Goal: Task Accomplishment & Management: Use online tool/utility

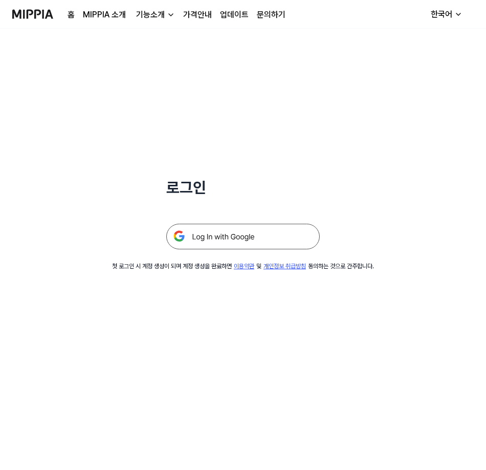
click at [255, 234] on img at bounding box center [243, 237] width 154 height 26
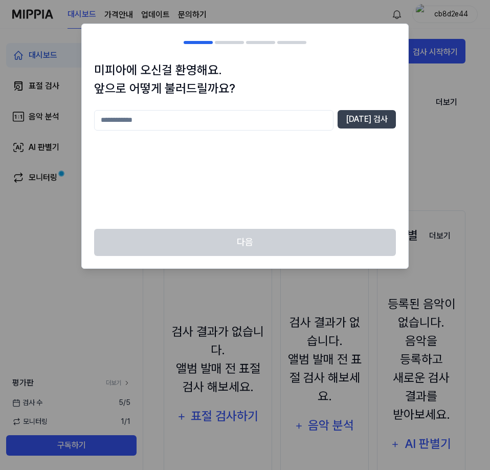
click at [221, 123] on input "text" at bounding box center [214, 120] width 240 height 20
type input "*"
type input "***"
click at [398, 113] on div "미피아에 오신걸 환영해요. 앞으로 어떻게 불러드릴까요? *** [DATE] 검사" at bounding box center [245, 145] width 327 height 168
click at [382, 117] on button "중복 검사" at bounding box center [367, 119] width 58 height 18
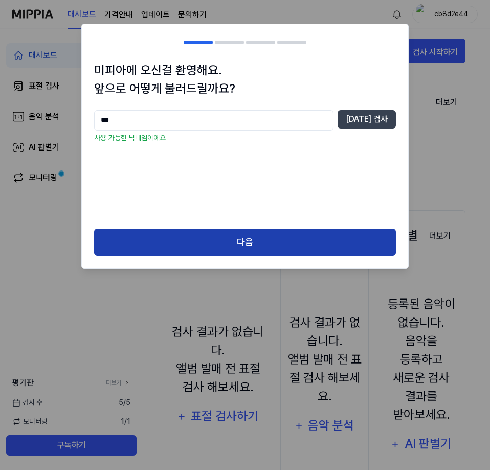
click at [271, 244] on button "다음" at bounding box center [245, 242] width 302 height 27
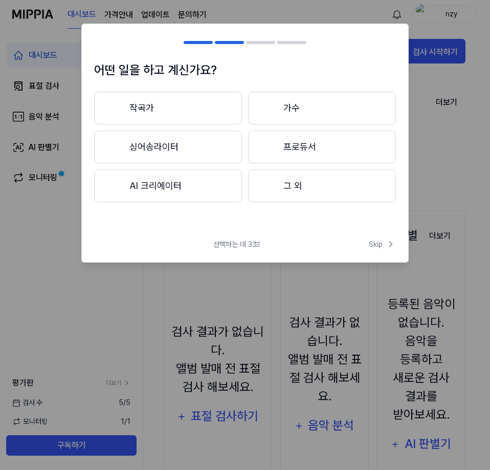
click at [197, 96] on button "작곡가" at bounding box center [168, 108] width 148 height 33
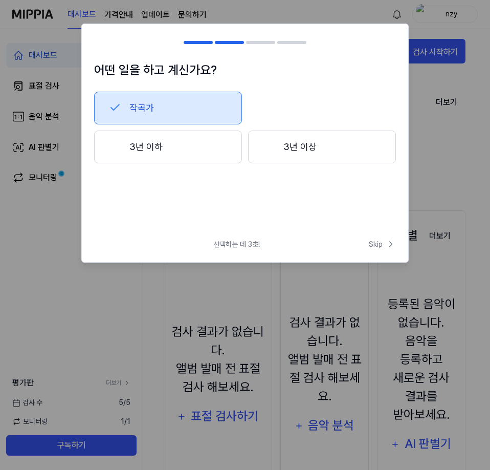
click at [181, 111] on button "작곡가" at bounding box center [168, 108] width 148 height 33
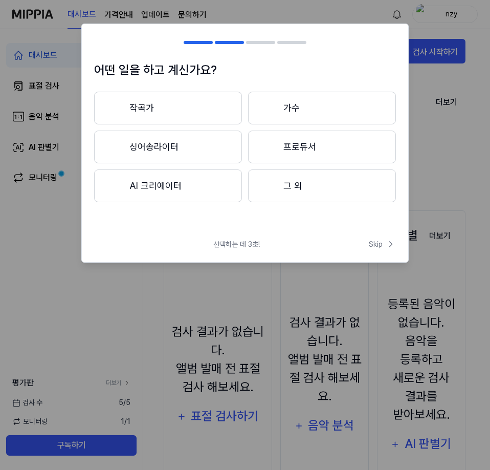
click at [310, 183] on button "그 외" at bounding box center [322, 185] width 148 height 33
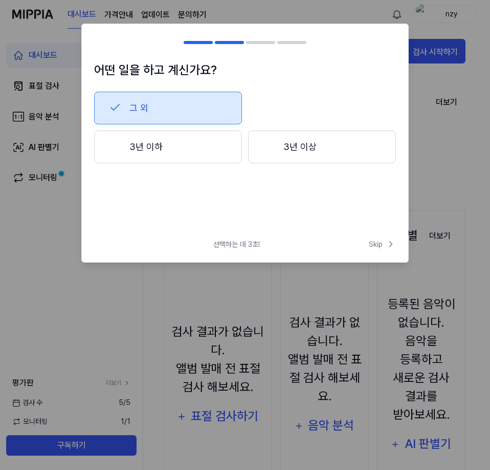
click at [211, 151] on button "3년 이하" at bounding box center [168, 147] width 148 height 33
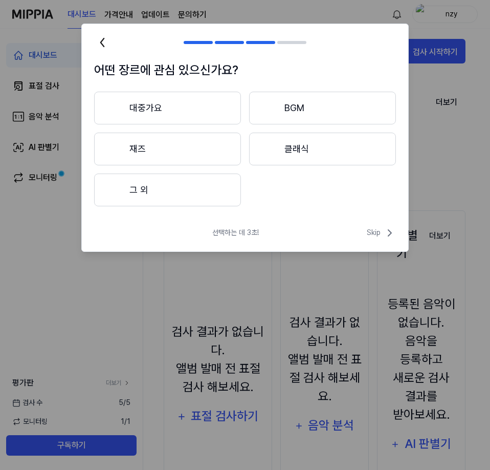
click at [214, 189] on button "그 외" at bounding box center [167, 190] width 147 height 33
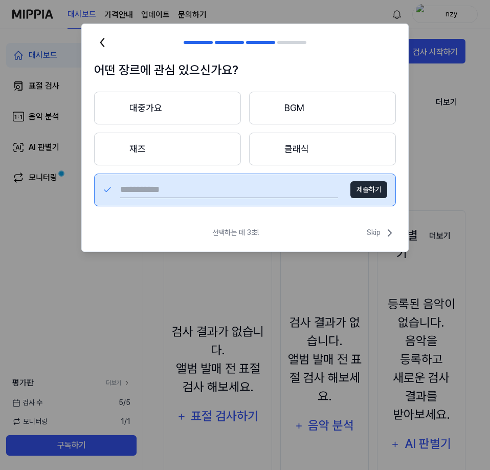
click at [271, 194] on input "text" at bounding box center [229, 190] width 218 height 16
type input "*"
type input "**********"
click at [373, 190] on button "제출하기" at bounding box center [369, 189] width 37 height 17
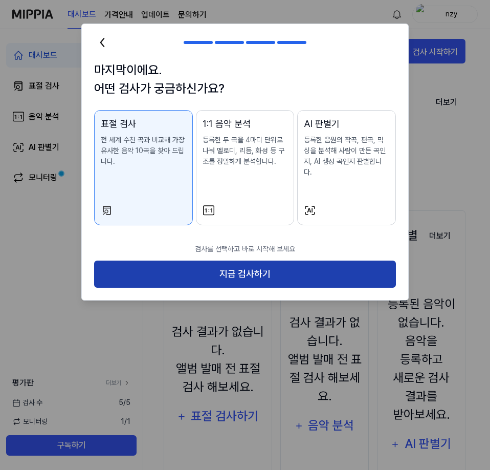
click at [217, 266] on button "지금 검사하기" at bounding box center [245, 274] width 302 height 27
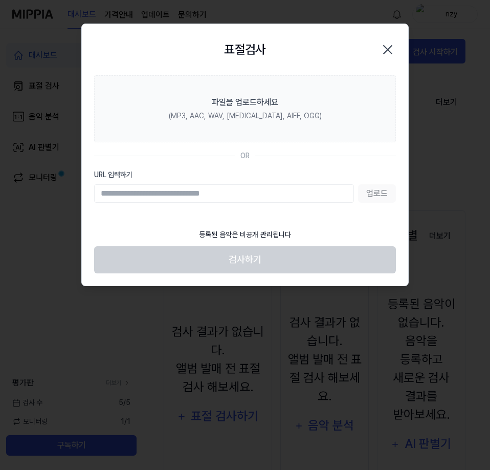
click at [243, 196] on input "URL 입력하기" at bounding box center [224, 193] width 260 height 18
click at [391, 44] on icon "button" at bounding box center [388, 49] width 16 height 16
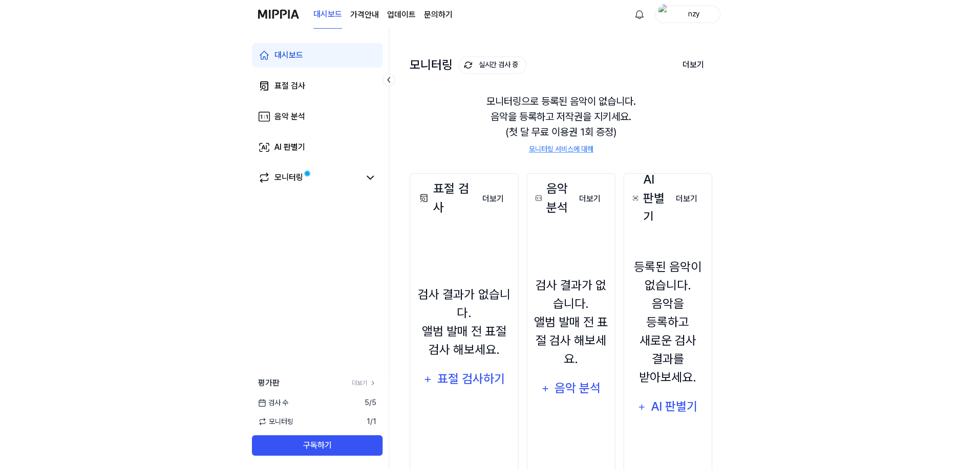
scroll to position [77, 0]
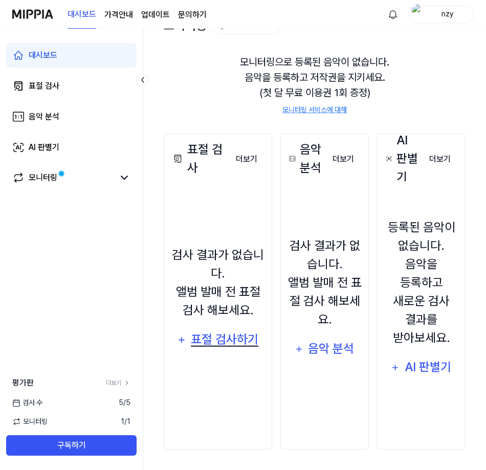
click at [225, 336] on div "표절 검사하기" at bounding box center [225, 339] width 70 height 19
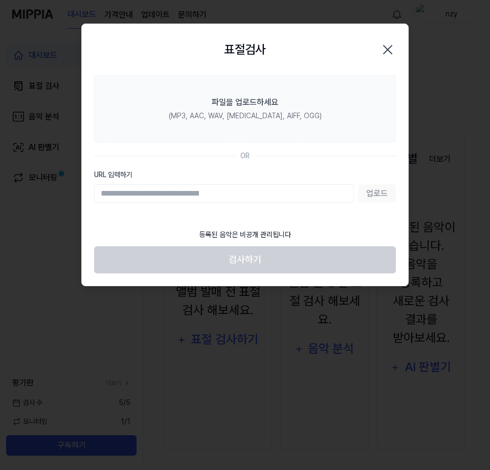
click at [245, 197] on input "URL 입력하기" at bounding box center [224, 193] width 260 height 18
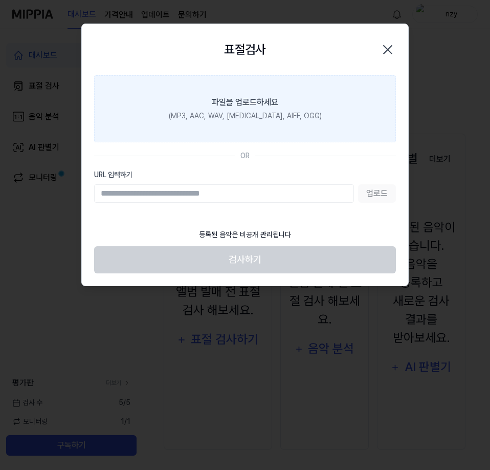
click at [234, 125] on label "파일을 업로드하세요 (MP3, AAC, WAV, FLAC, AIFF, OGG)" at bounding box center [245, 108] width 302 height 67
click at [0, 0] on input "파일을 업로드하세요 (MP3, AAC, WAV, FLAC, AIFF, OGG)" at bounding box center [0, 0] width 0 height 0
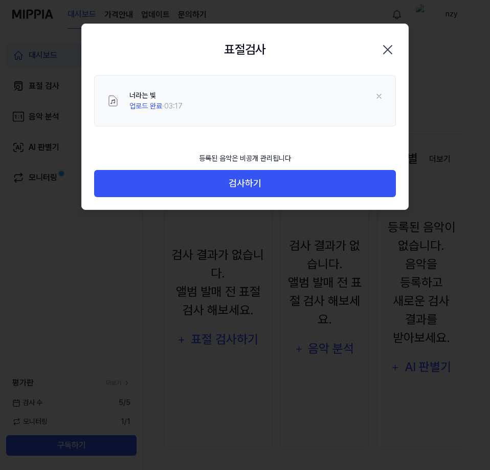
click at [343, 90] on div "너라는 빛 업로드 완료 · 03:17" at bounding box center [257, 101] width 254 height 22
click at [383, 99] on icon at bounding box center [379, 96] width 8 height 8
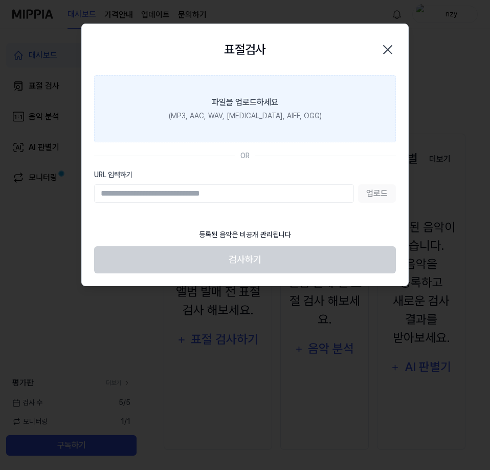
click at [169, 119] on label "파일을 업로드하세요 (MP3, AAC, WAV, FLAC, AIFF, OGG)" at bounding box center [245, 108] width 302 height 67
click at [0, 0] on input "파일을 업로드하세요 (MP3, AAC, WAV, FLAC, AIFF, OGG)" at bounding box center [0, 0] width 0 height 0
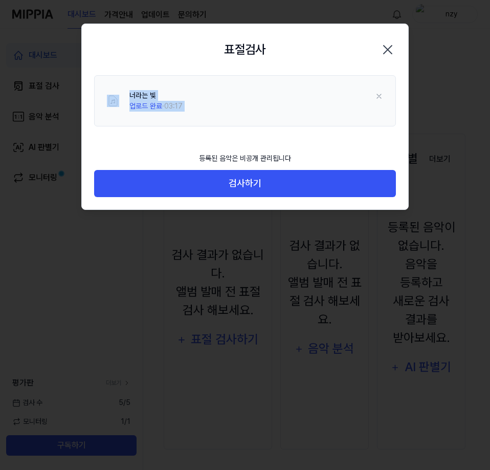
drag, startPoint x: 173, startPoint y: 186, endPoint x: 335, endPoint y: 134, distance: 170.3
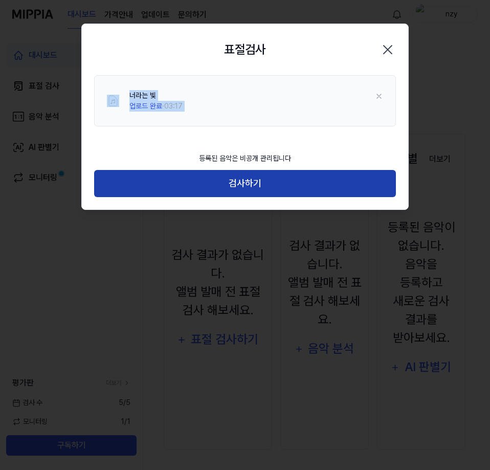
click at [326, 176] on button "검사하기" at bounding box center [245, 183] width 302 height 27
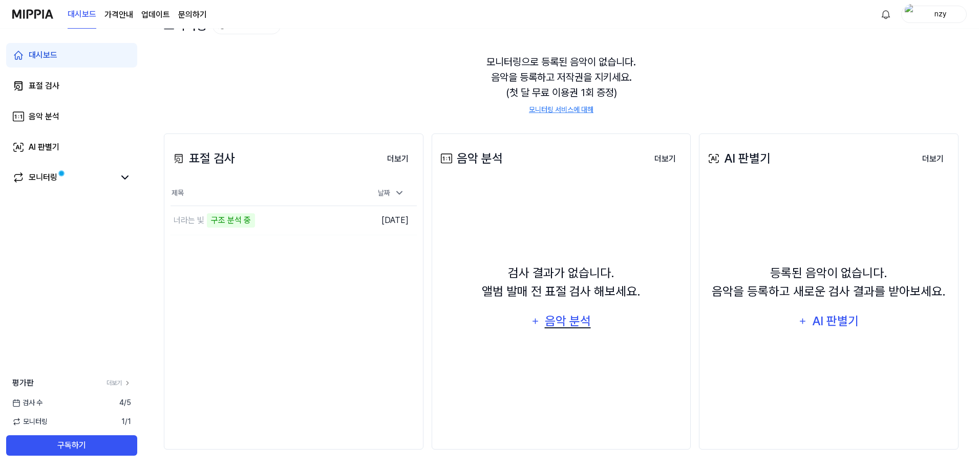
click at [490, 314] on div "음악 분석" at bounding box center [567, 321] width 49 height 19
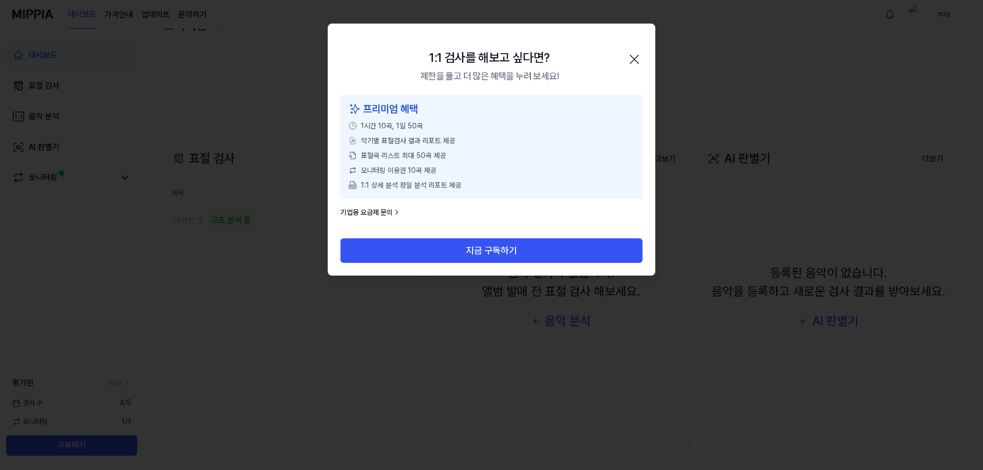
click at [490, 63] on icon "button" at bounding box center [634, 59] width 8 height 8
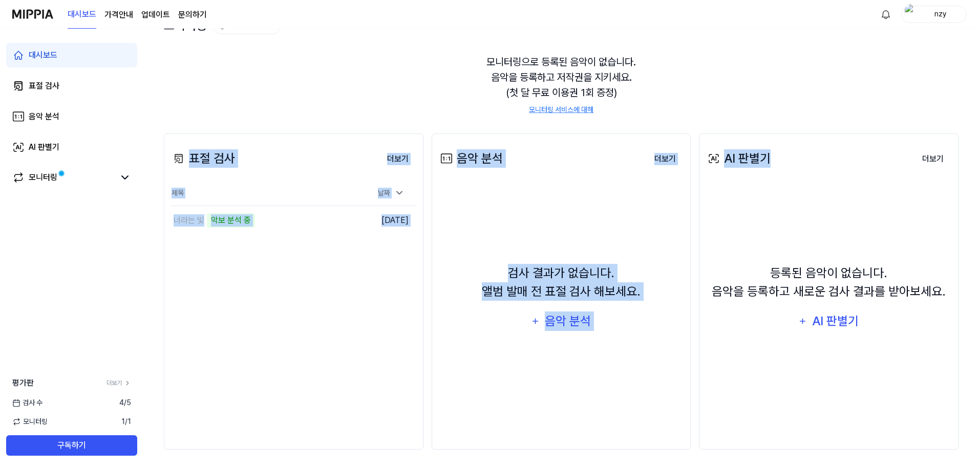
drag, startPoint x: 908, startPoint y: 112, endPoint x: 881, endPoint y: 130, distance: 32.5
click at [490, 130] on div "대시보드 검사 시작하기 모니터링 실시간 검사 중 더보기 모니터링 모니터링으로 등록된 음악이 없습니다. 음악을 등록하고 저작권을 지키세요. (첫…" at bounding box center [561, 173] width 794 height 442
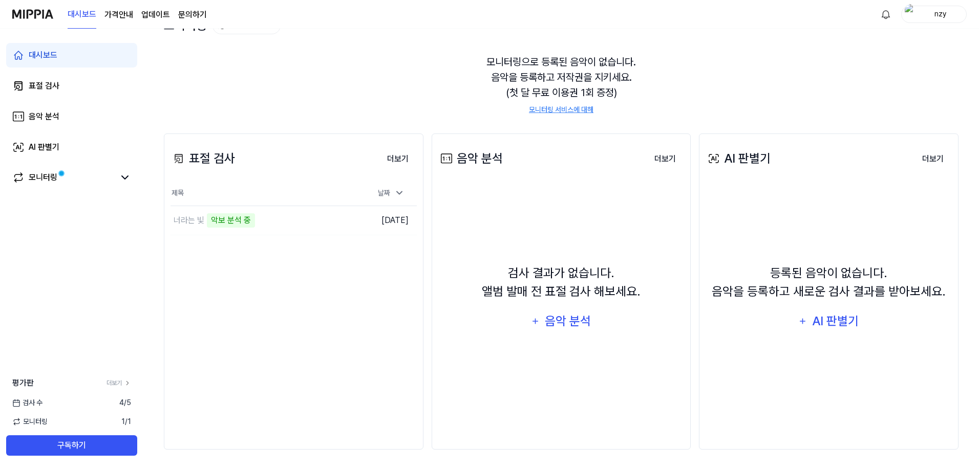
click at [490, 93] on div "모니터링으로 등록된 음악이 없습니다. 음악을 등록하고 저작권을 지키세요. (첫 달 무료 이용권 1회 증정) 모니터링 서비스에 대해" at bounding box center [561, 84] width 794 height 85
click at [333, 222] on td "너라는 빛 악보 분석 중 이동하기" at bounding box center [262, 220] width 185 height 29
click at [297, 281] on div "표절 검사 더보기 표절 검사 제목 날짜 너라는 빛 악보 분석 중 이동하기 2025.08.27. 더보기" at bounding box center [294, 292] width 260 height 316
click at [330, 224] on td "너라는 빛 악보 분석 중 이동하기" at bounding box center [262, 220] width 185 height 29
click at [351, 316] on div "표절 검사 더보기 표절 검사 제목 날짜 너라는 빛 악보 분석 중 이동하기 2025.08.27. 더보기" at bounding box center [294, 292] width 260 height 316
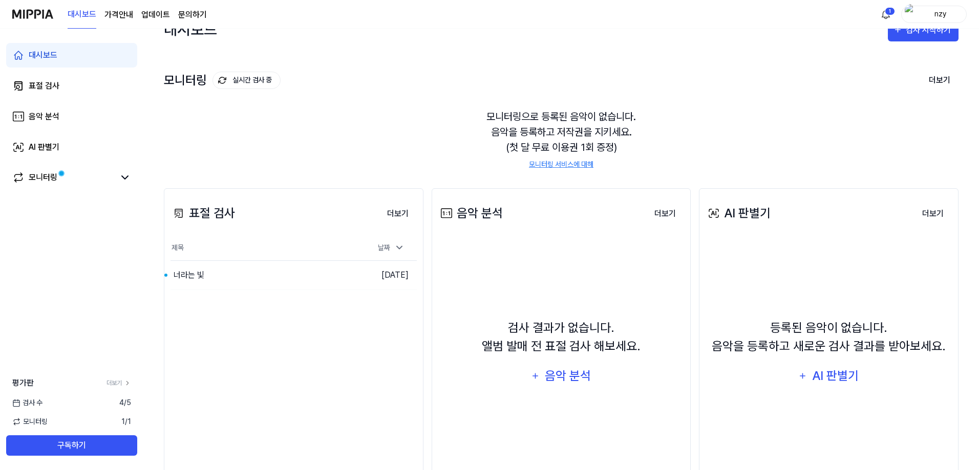
scroll to position [0, 0]
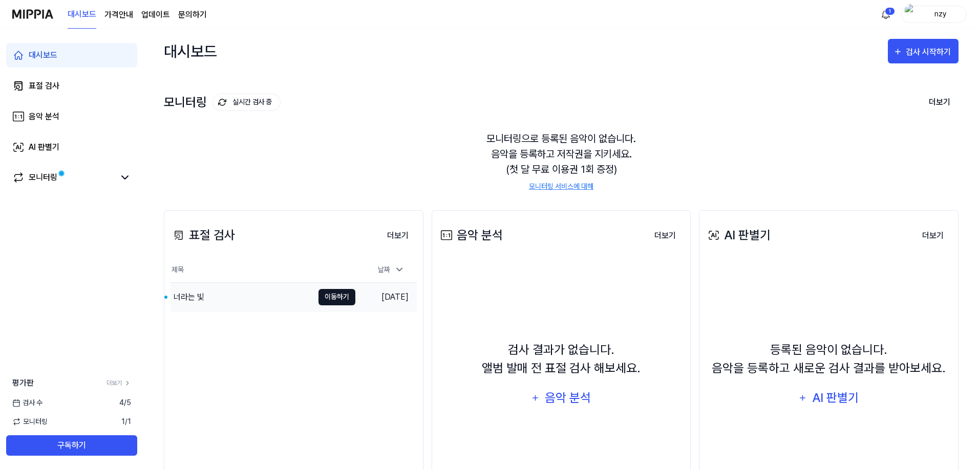
click at [332, 300] on button "이동하기" at bounding box center [336, 297] width 37 height 16
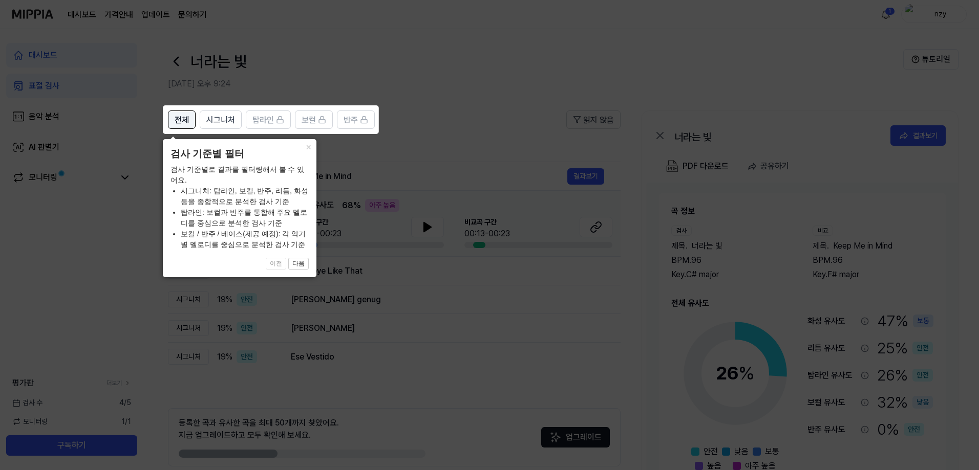
click at [174, 113] on button "전체" at bounding box center [182, 120] width 28 height 18
click at [178, 122] on span "전체" at bounding box center [182, 120] width 14 height 12
click at [302, 263] on button "다음" at bounding box center [298, 264] width 20 height 12
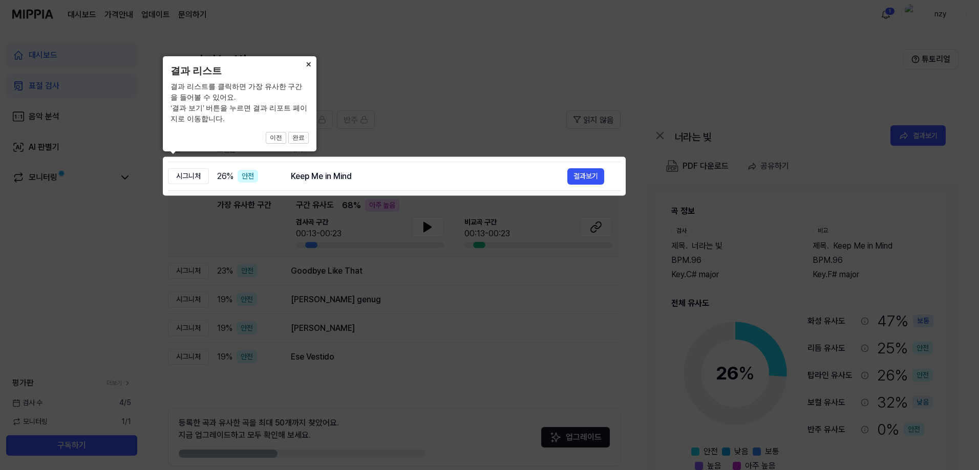
click at [309, 66] on button "×" at bounding box center [308, 63] width 16 height 14
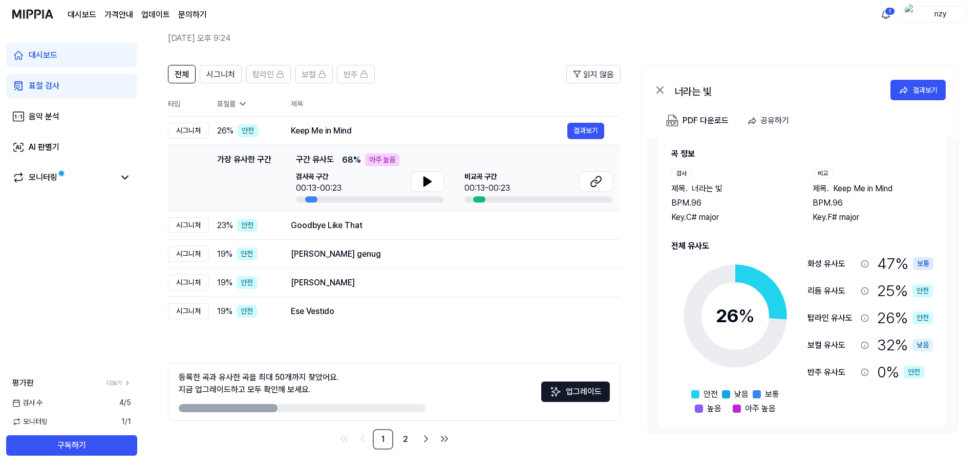
scroll to position [17, 0]
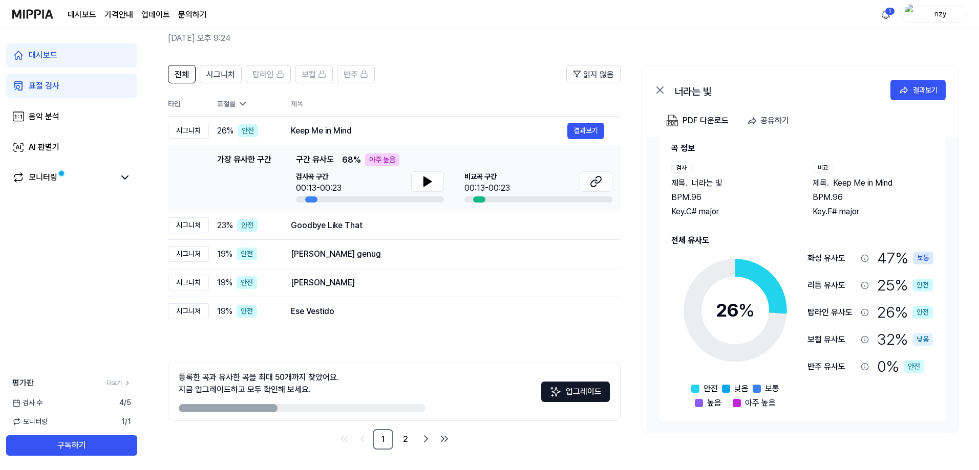
drag, startPoint x: 263, startPoint y: 374, endPoint x: 363, endPoint y: 375, distance: 100.9
click at [363, 375] on div "등록한 곡과 유사한 곡을 최대 50개까지 찾았어요. 지금 업그레이드하고 모두 확인해 보세요." at bounding box center [302, 392] width 247 height 41
click at [345, 380] on div "등록한 곡과 유사한 곡을 최대 50개까지 찾았어요. 지금 업그레이드하고 모두 확인해 보세요." at bounding box center [302, 392] width 247 height 41
click at [309, 380] on div "등록한 곡과 유사한 곡을 최대 50개까지 찾았어요. 지금 업그레이드하고 모두 확인해 보세요." at bounding box center [259, 384] width 160 height 25
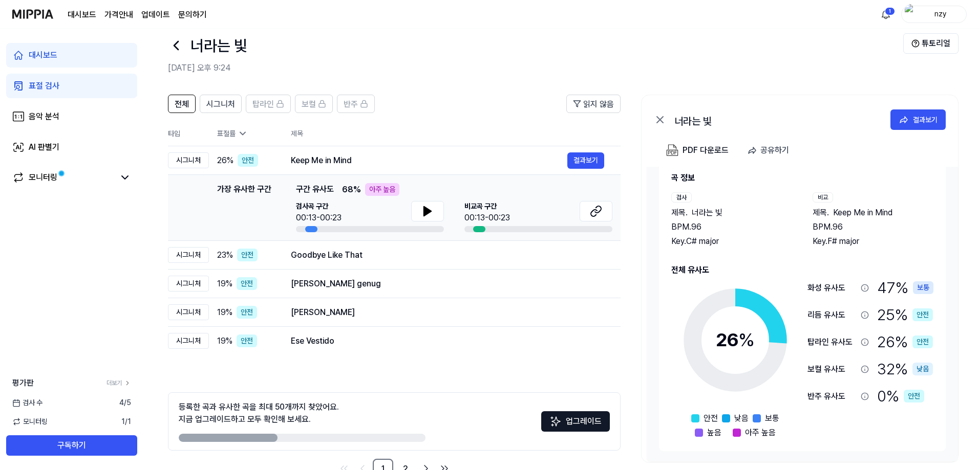
scroll to position [0, 0]
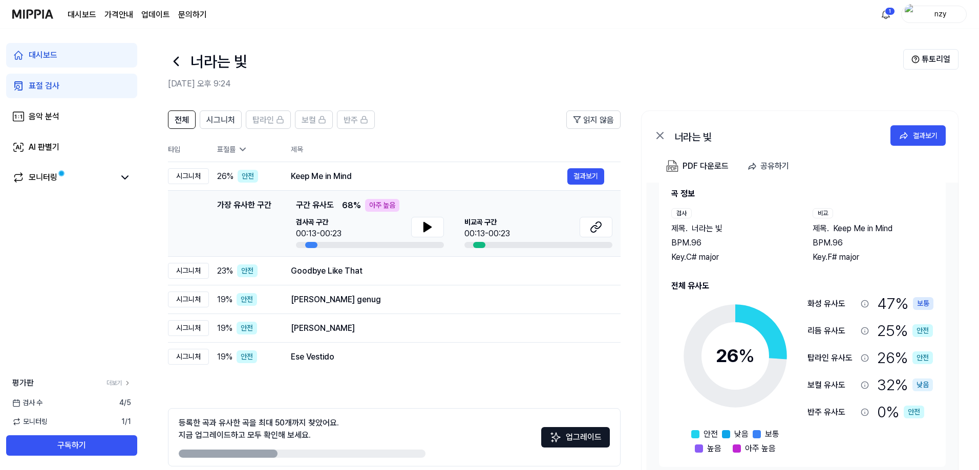
drag, startPoint x: 300, startPoint y: 206, endPoint x: 349, endPoint y: 205, distance: 48.6
click at [349, 205] on div "가장 유사한 구간 구간 유사도 68 % 아주 높음" at bounding box center [454, 205] width 316 height 13
click at [356, 205] on span "68 %" at bounding box center [351, 206] width 19 height 12
click at [338, 206] on div "가장 유사한 구간 구간 유사도 68 % 아주 높음" at bounding box center [454, 205] width 316 height 13
click at [326, 208] on span "구간 유사도" at bounding box center [315, 205] width 38 height 13
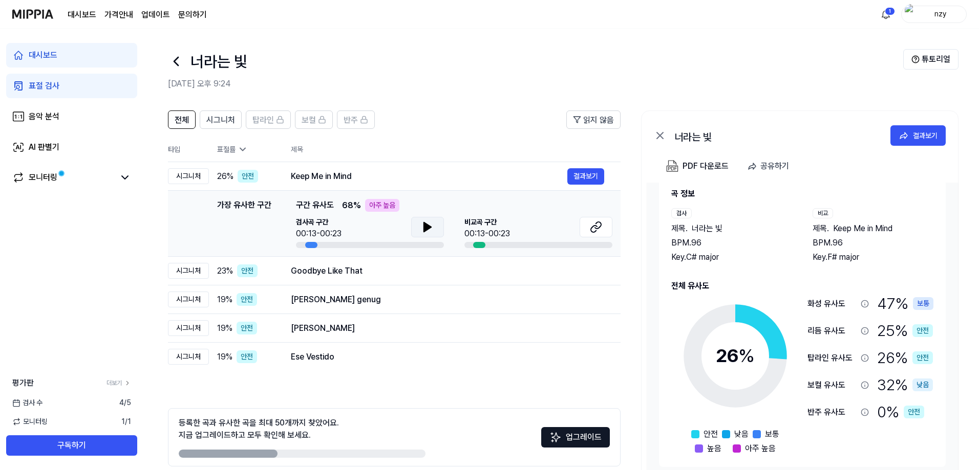
click at [420, 228] on button at bounding box center [427, 227] width 33 height 20
click at [419, 228] on button at bounding box center [427, 227] width 33 height 20
click at [490, 227] on button at bounding box center [595, 227] width 33 height 20
click at [421, 228] on icon at bounding box center [427, 227] width 12 height 12
click at [430, 227] on icon at bounding box center [429, 227] width 2 height 8
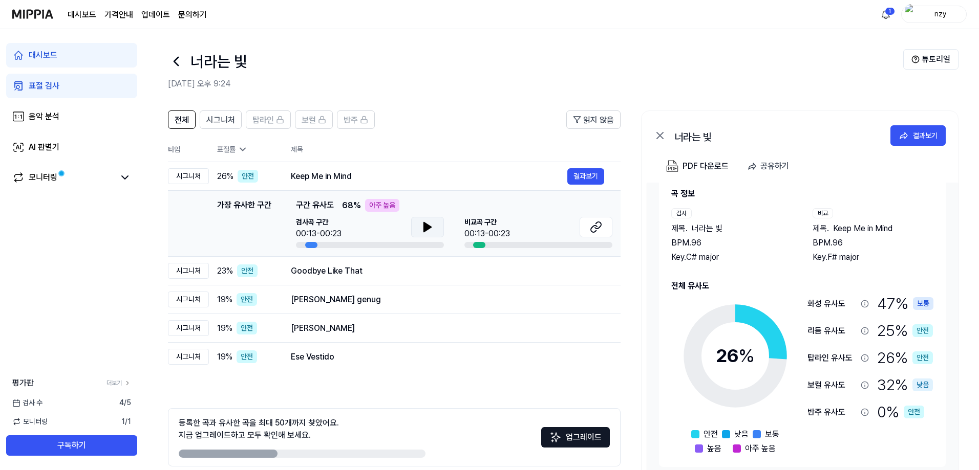
click at [433, 228] on icon at bounding box center [427, 227] width 12 height 12
drag, startPoint x: 314, startPoint y: 246, endPoint x: 300, endPoint y: 246, distance: 14.3
click at [300, 246] on div at bounding box center [370, 245] width 148 height 6
click at [426, 221] on icon at bounding box center [427, 227] width 12 height 12
click at [357, 271] on div "Goodbye Like That" at bounding box center [429, 271] width 276 height 12
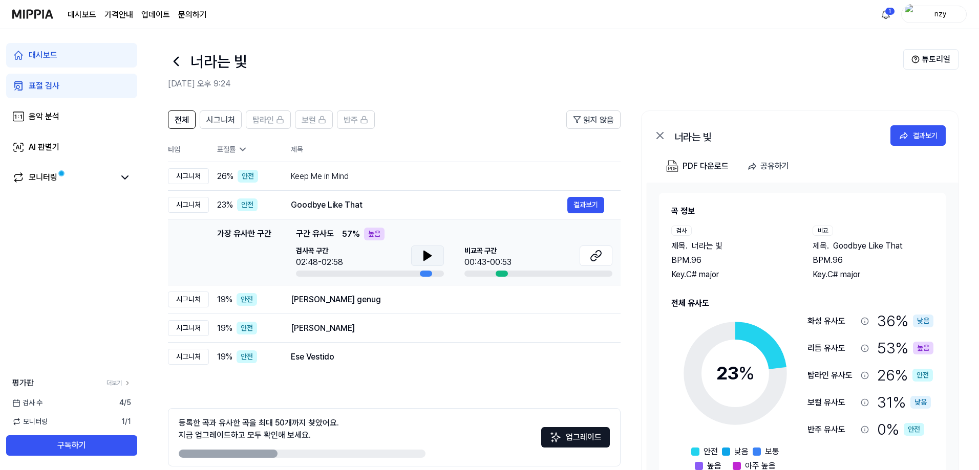
click at [425, 256] on icon at bounding box center [427, 255] width 7 height 9
click at [423, 255] on icon at bounding box center [427, 256] width 12 height 12
click at [490, 255] on icon at bounding box center [596, 256] width 12 height 12
click at [420, 249] on button at bounding box center [427, 256] width 33 height 20
click at [411, 305] on div "Grund genug" at bounding box center [429, 300] width 276 height 12
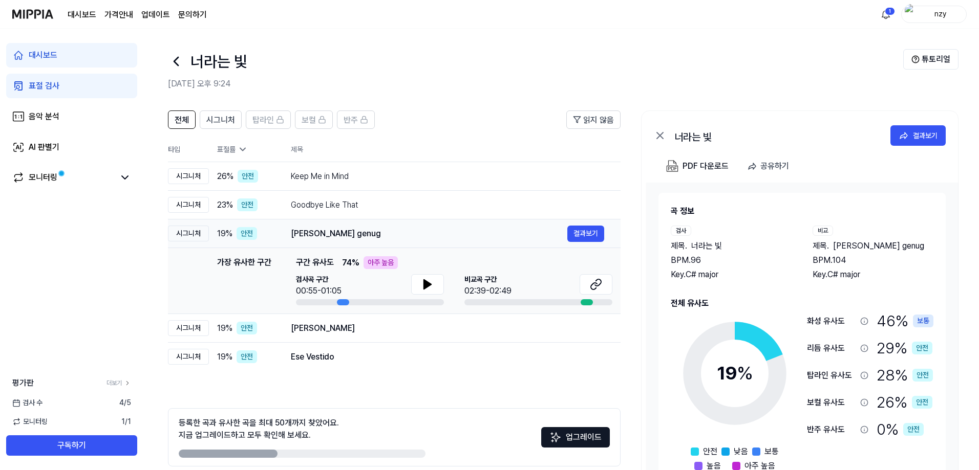
click at [395, 237] on div "Grund genug" at bounding box center [429, 234] width 276 height 12
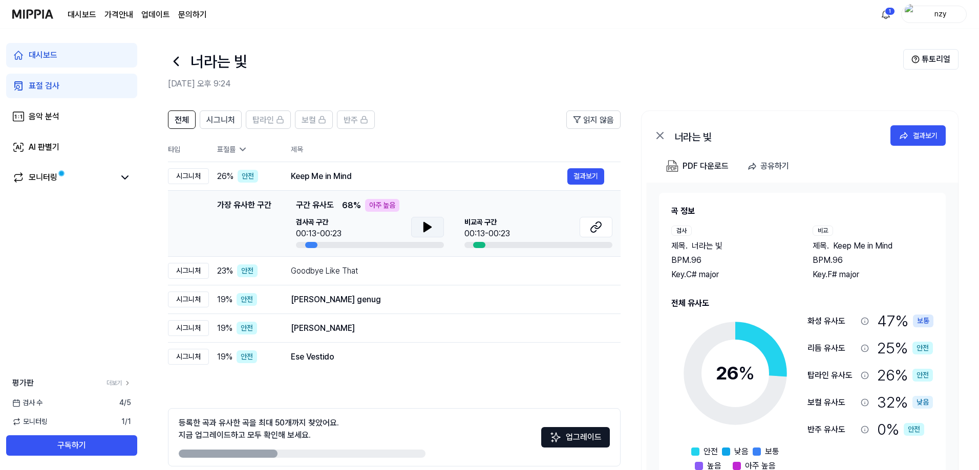
click at [431, 225] on icon at bounding box center [427, 227] width 12 height 12
click at [431, 225] on icon at bounding box center [429, 227] width 2 height 8
click at [419, 266] on div "Goodbye Like That" at bounding box center [429, 271] width 276 height 12
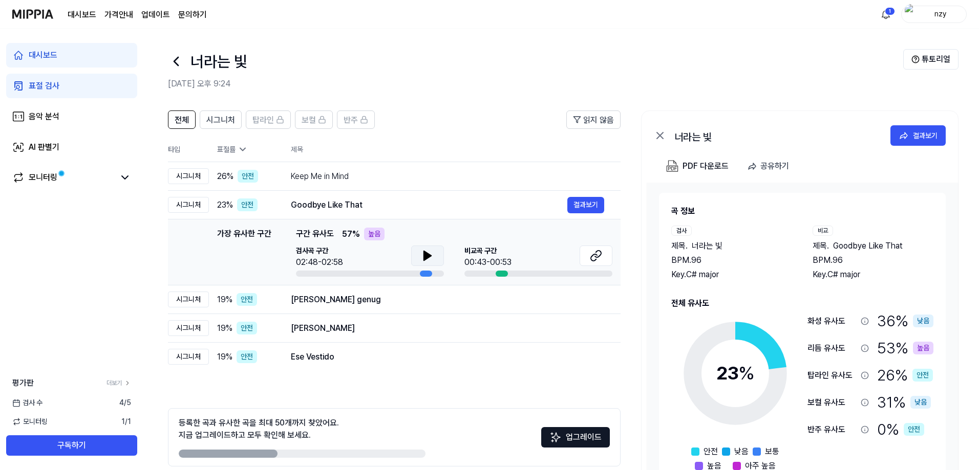
click at [423, 257] on icon at bounding box center [427, 256] width 12 height 12
click at [422, 251] on icon at bounding box center [427, 256] width 12 height 12
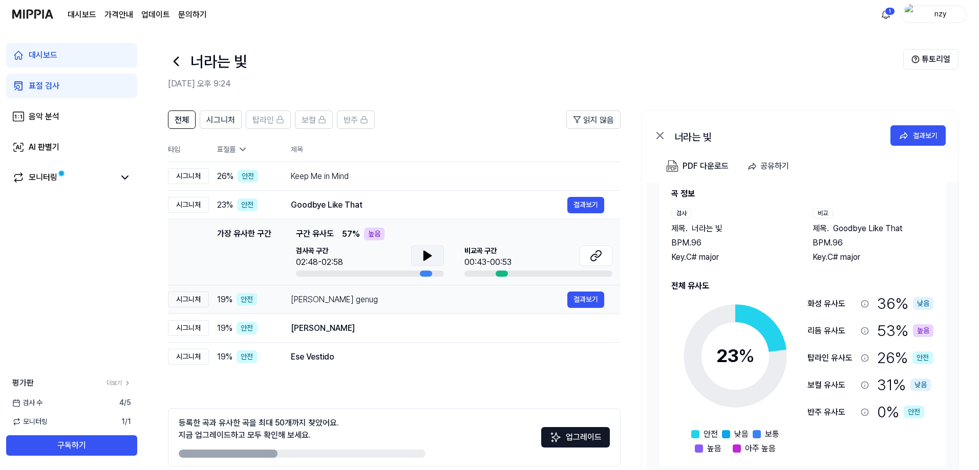
click at [422, 300] on div "Grund genug" at bounding box center [429, 300] width 276 height 12
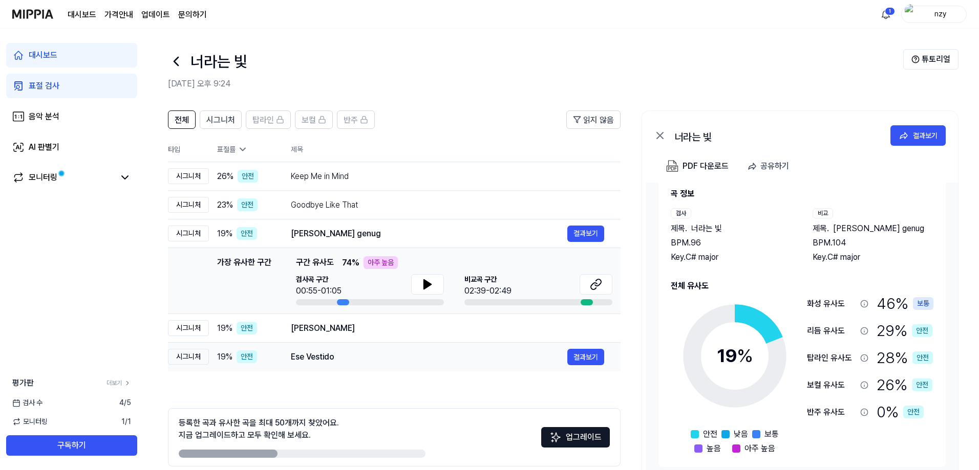
click at [364, 355] on div "Ese Vestido" at bounding box center [429, 357] width 276 height 12
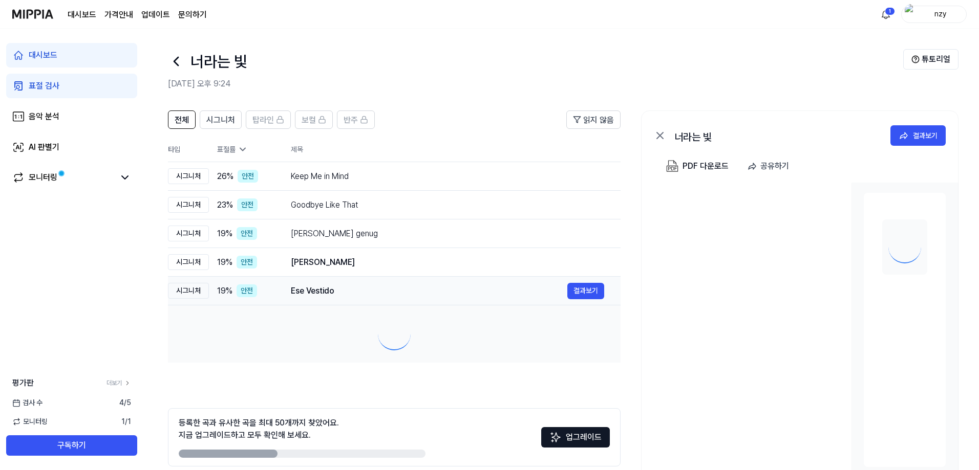
scroll to position [0, 0]
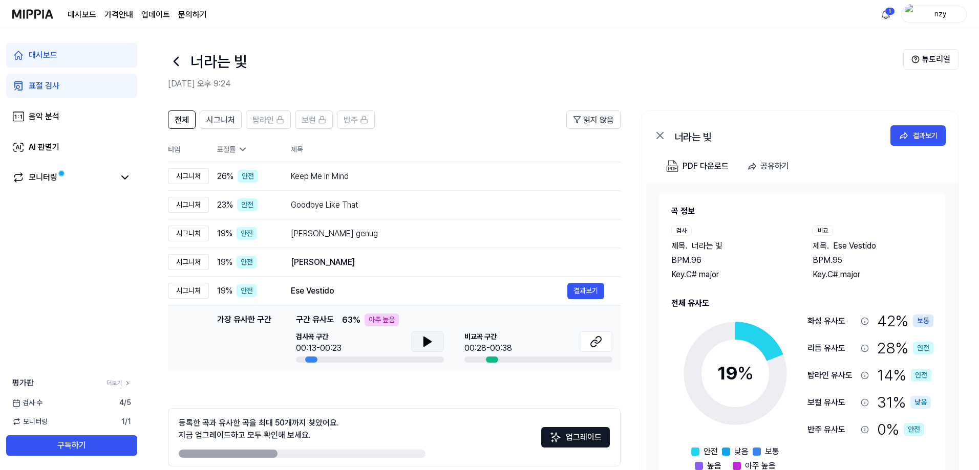
click at [416, 338] on button at bounding box center [427, 342] width 33 height 20
click at [352, 296] on div "Ese Vestido" at bounding box center [429, 291] width 276 height 12
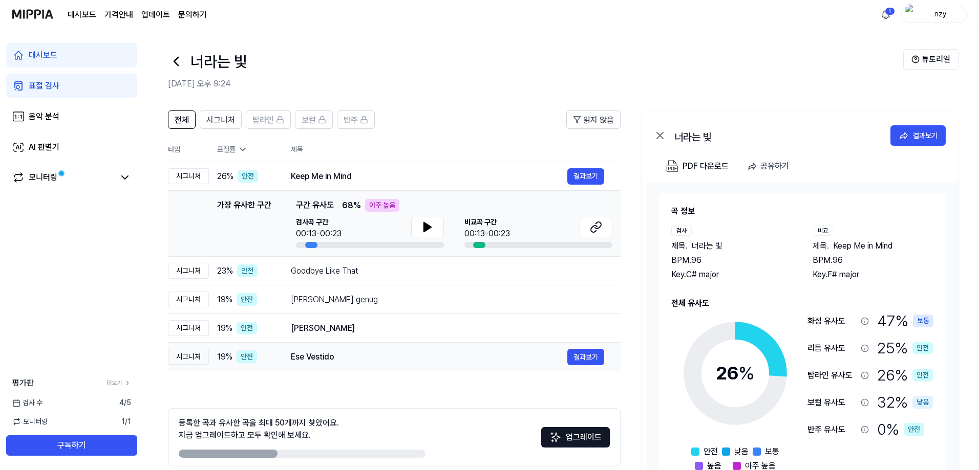
click at [393, 360] on div "Ese Vestido" at bounding box center [429, 357] width 276 height 12
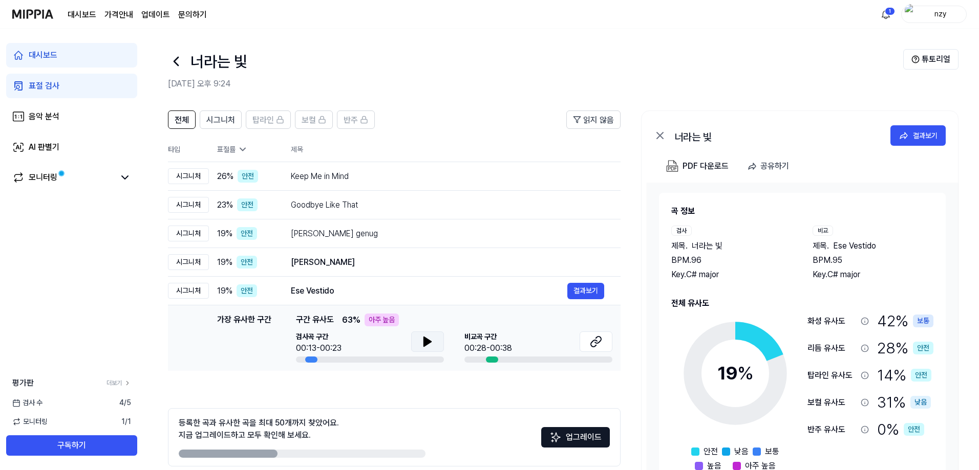
click at [426, 342] on icon at bounding box center [427, 341] width 7 height 9
click at [490, 340] on button at bounding box center [595, 342] width 33 height 20
click at [420, 340] on button at bounding box center [427, 342] width 33 height 20
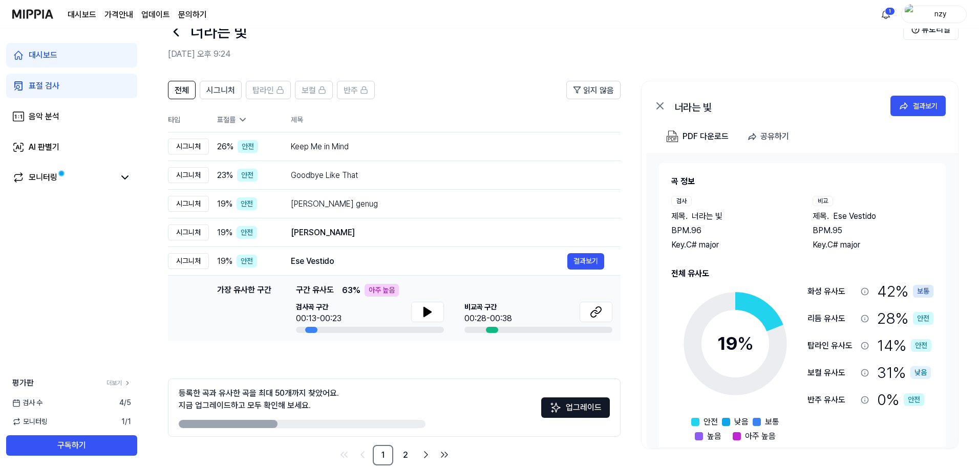
scroll to position [46, 0]
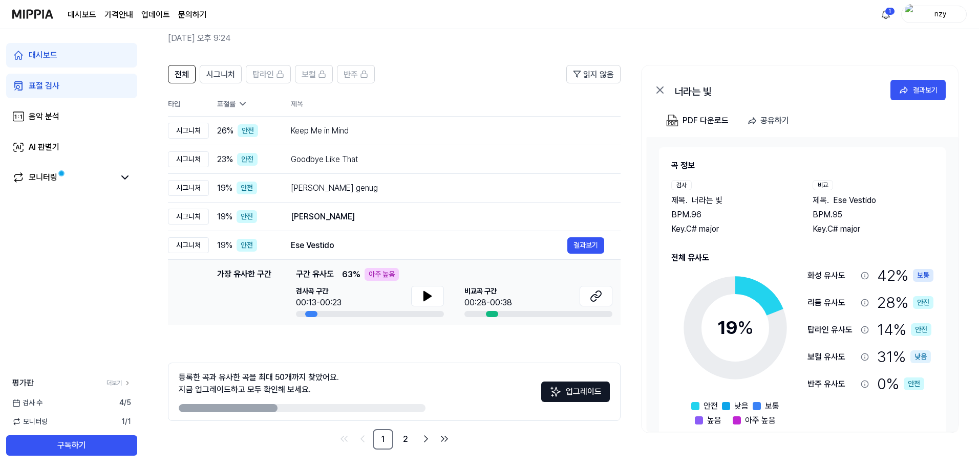
drag, startPoint x: 275, startPoint y: 381, endPoint x: 338, endPoint y: 384, distance: 63.6
click at [338, 384] on div "등록한 곡과 유사한 곡을 최대 50개까지 찾았어요. 지금 업그레이드하고 모두 확인해 보세요." at bounding box center [302, 392] width 247 height 41
click at [407, 439] on link "2" at bounding box center [405, 439] width 20 height 20
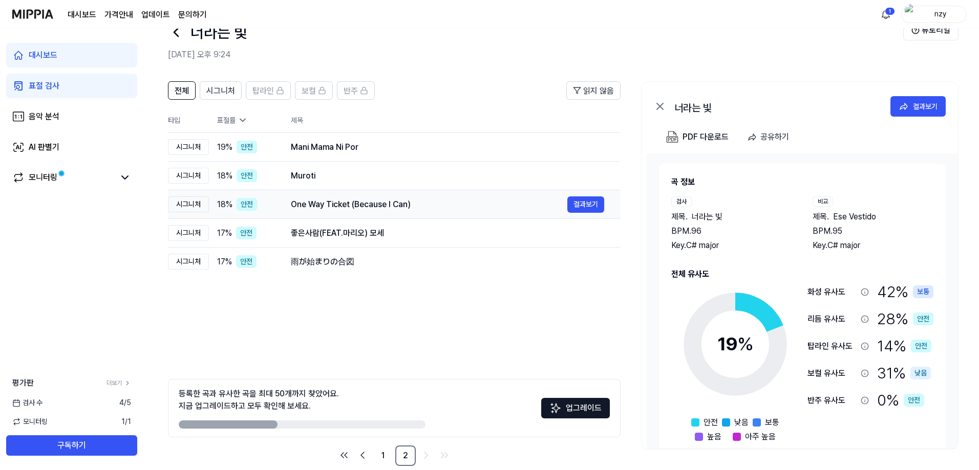
scroll to position [0, 0]
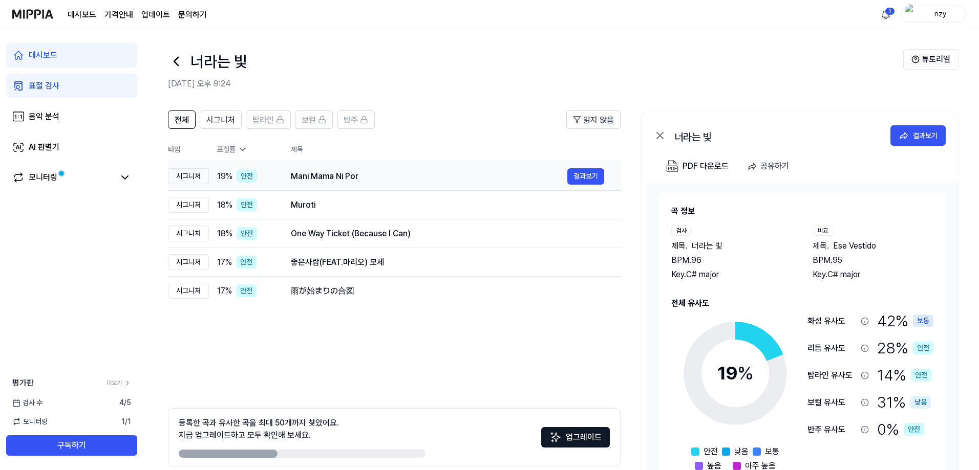
click at [356, 176] on div "Mani Mama Ni Por" at bounding box center [429, 176] width 276 height 12
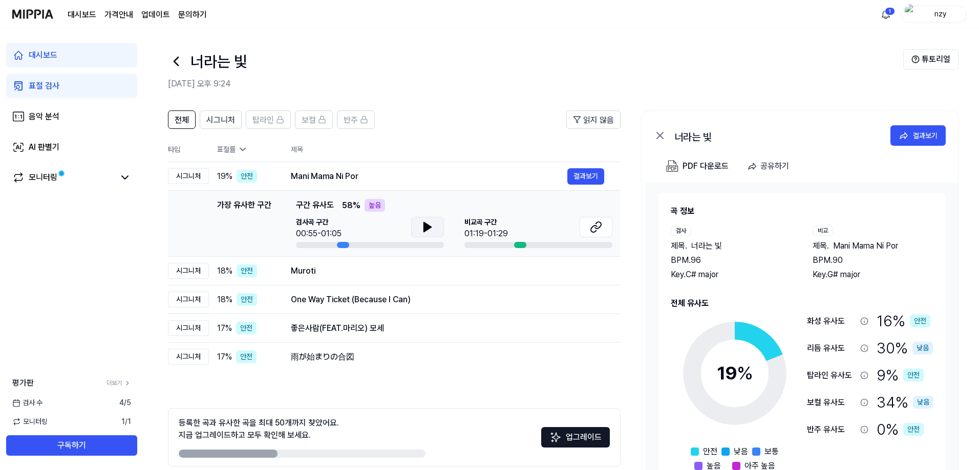
click at [433, 227] on icon at bounding box center [427, 227] width 12 height 12
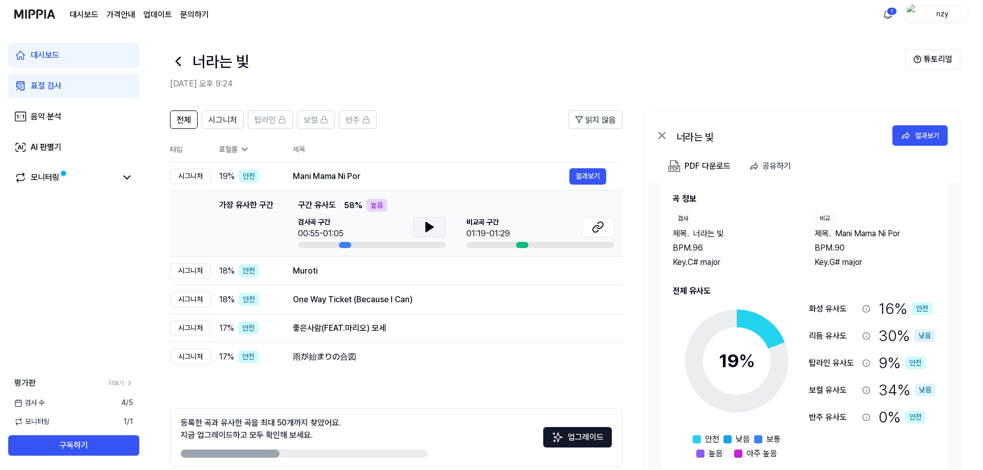
scroll to position [17, 0]
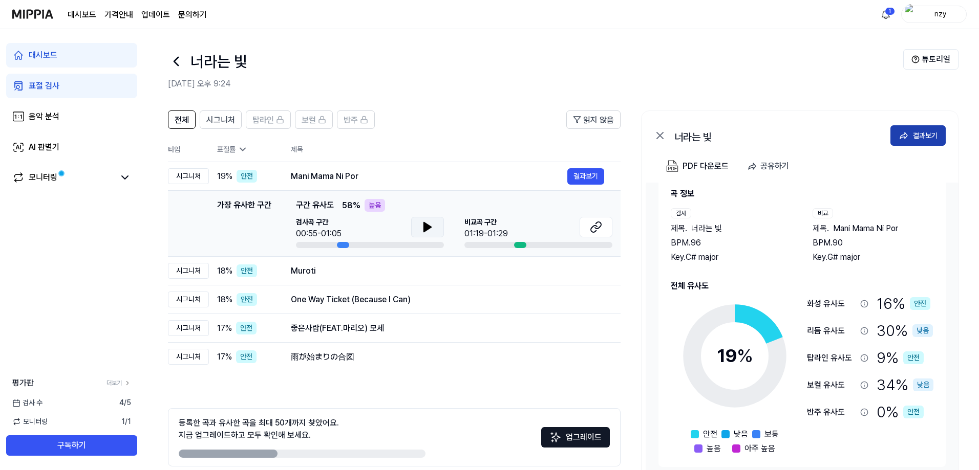
click at [490, 135] on div "결과보기" at bounding box center [925, 135] width 25 height 11
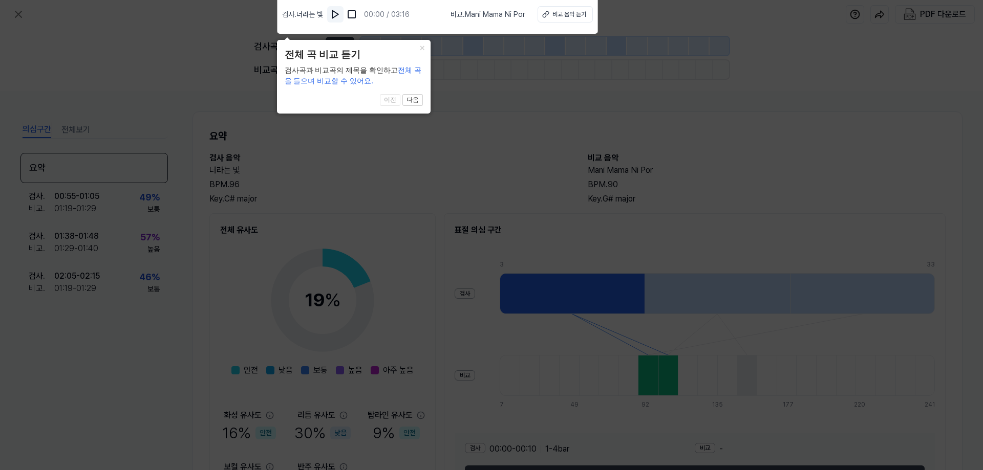
click at [336, 16] on img at bounding box center [335, 14] width 10 height 10
click at [490, 18] on div "비교 음악 듣기" at bounding box center [568, 14] width 34 height 9
click at [412, 98] on button "다음" at bounding box center [412, 100] width 20 height 12
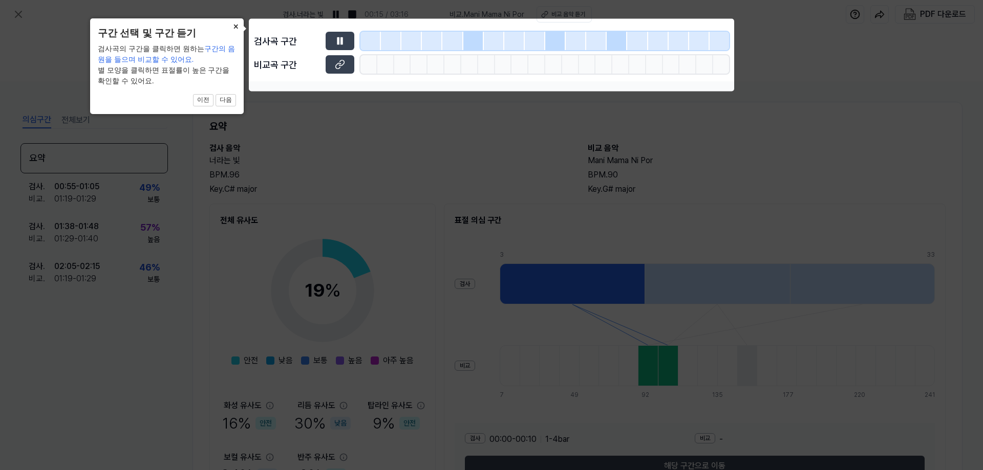
click at [239, 23] on button "×" at bounding box center [235, 25] width 16 height 14
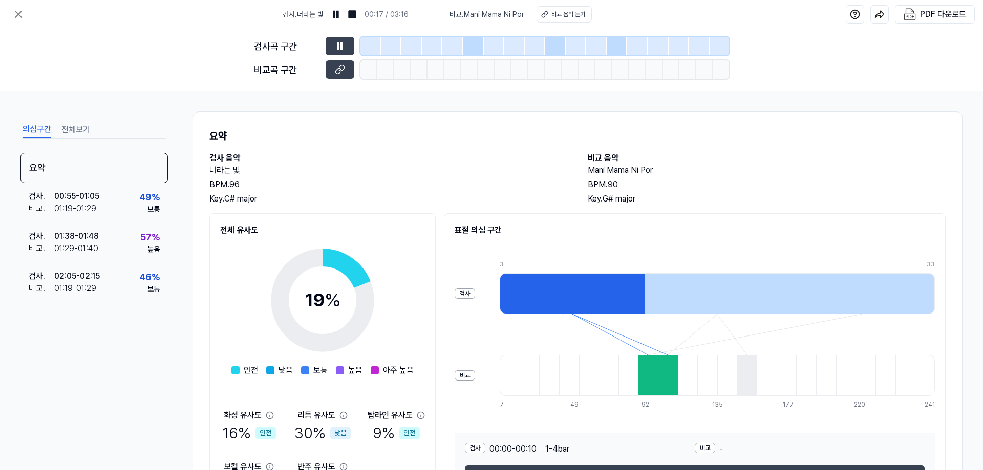
scroll to position [74, 0]
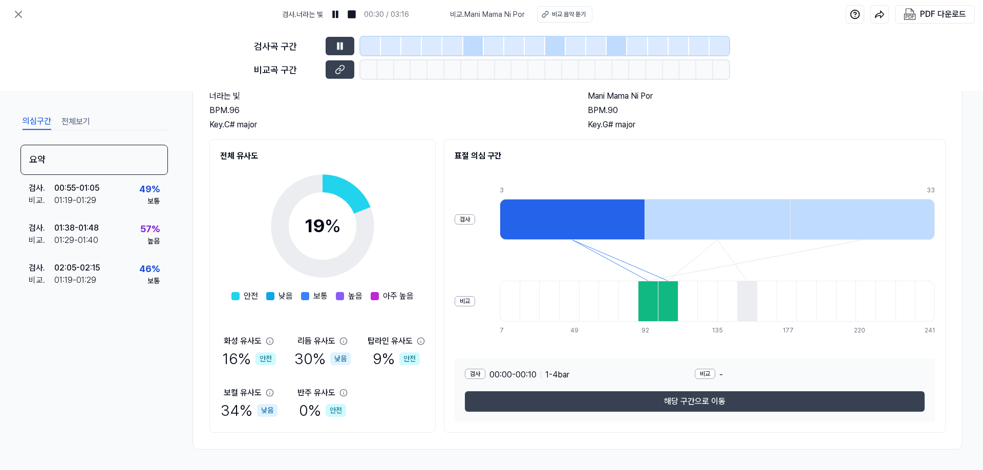
click at [490, 213] on div at bounding box center [572, 219] width 145 height 41
drag, startPoint x: 554, startPoint y: 213, endPoint x: 595, endPoint y: 211, distance: 41.5
click at [490, 211] on div at bounding box center [572, 219] width 145 height 41
drag, startPoint x: 642, startPoint y: 217, endPoint x: 592, endPoint y: 218, distance: 50.2
click at [490, 218] on div at bounding box center [572, 219] width 145 height 41
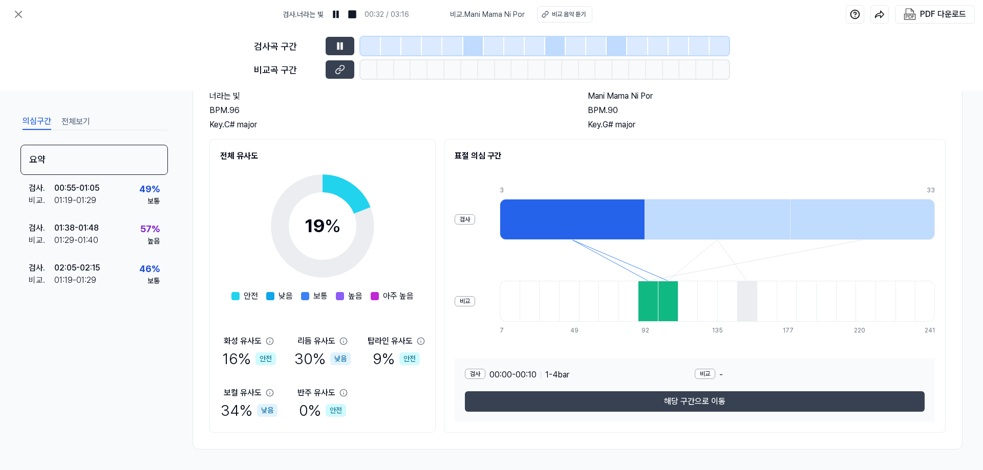
click at [490, 218] on div at bounding box center [572, 219] width 145 height 41
click at [490, 246] on icon at bounding box center [717, 260] width 435 height 41
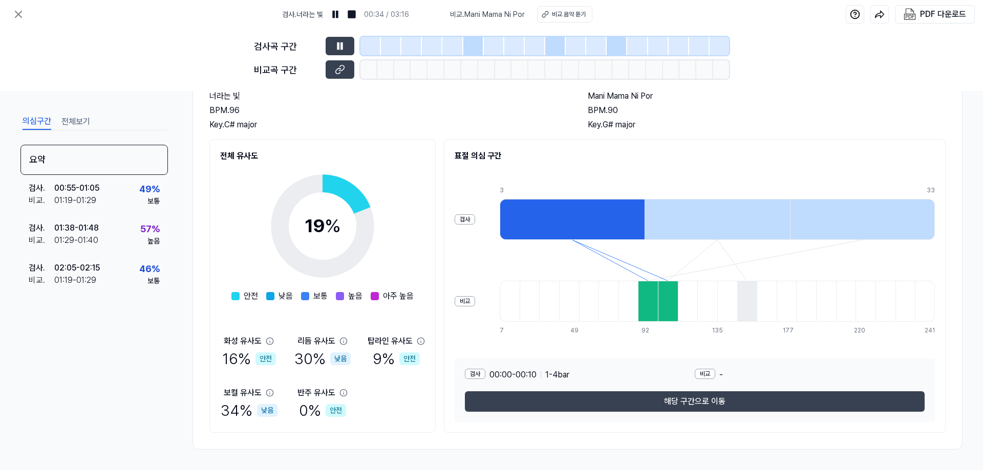
click at [490, 235] on div at bounding box center [572, 219] width 145 height 41
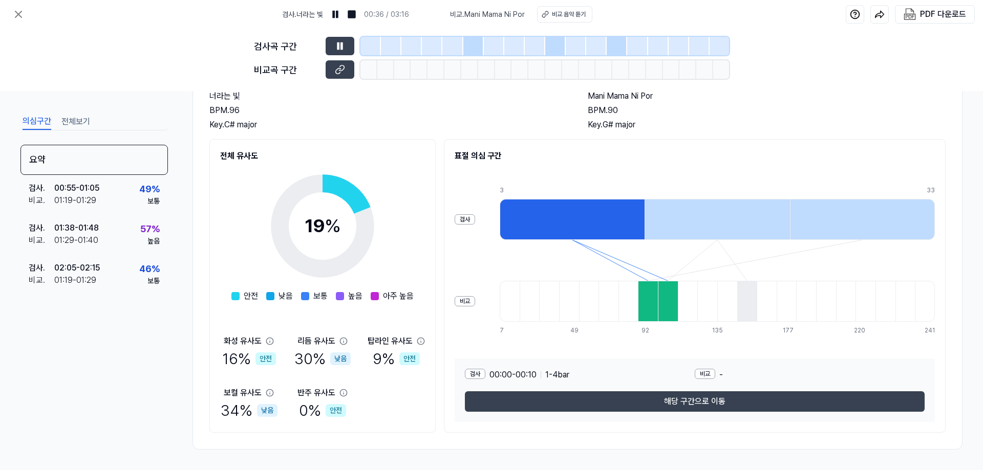
click at [490, 235] on div at bounding box center [572, 219] width 145 height 41
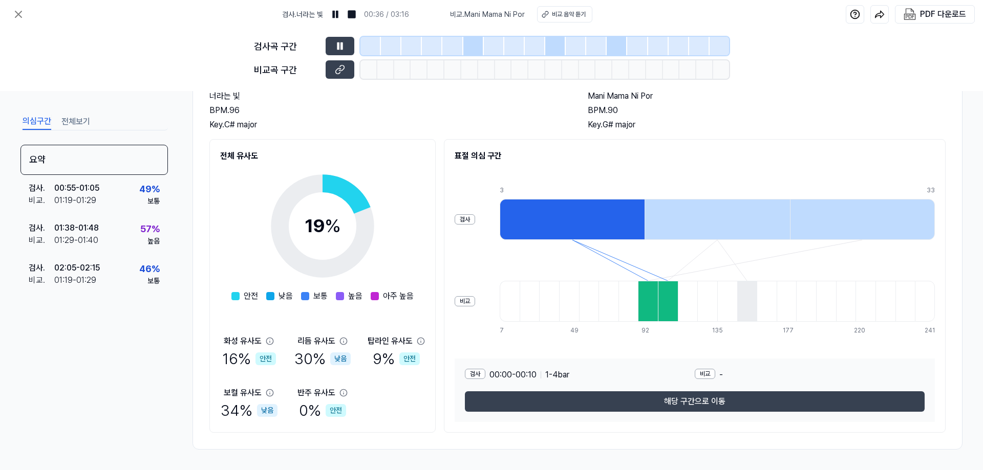
click at [490, 235] on div at bounding box center [572, 219] width 145 height 41
click at [71, 194] on div "00:55 - 01:05" at bounding box center [76, 188] width 45 height 12
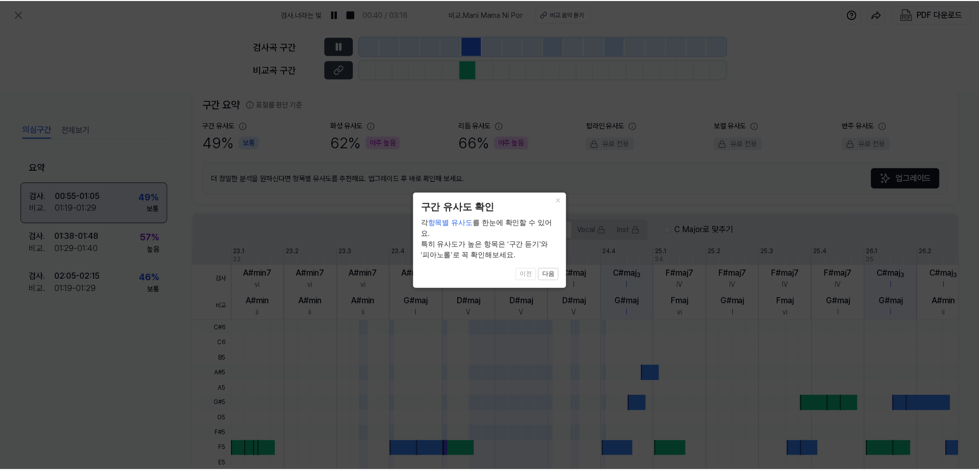
scroll to position [232, 0]
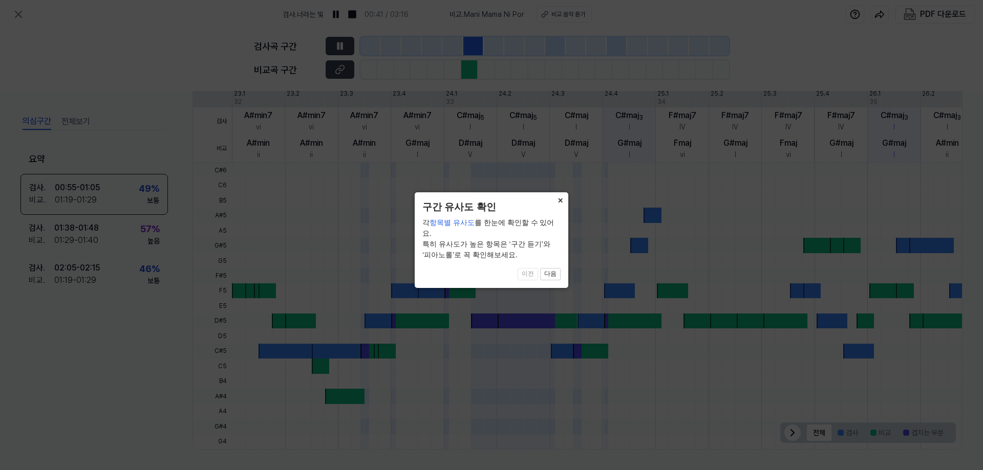
click at [490, 198] on button "×" at bounding box center [560, 199] width 16 height 14
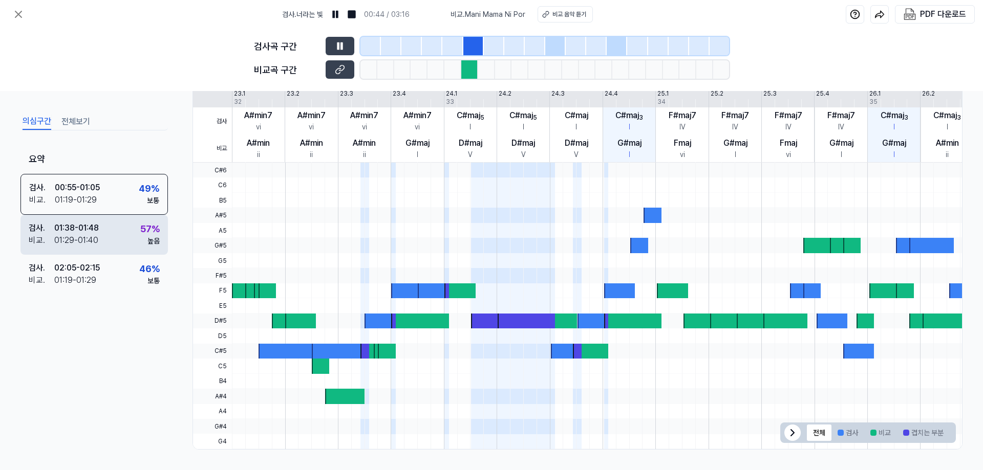
click at [124, 236] on div "검사 . 01:38 - 01:48 비교 . 01:29 - 01:40 57 % 높음" at bounding box center [93, 235] width 147 height 40
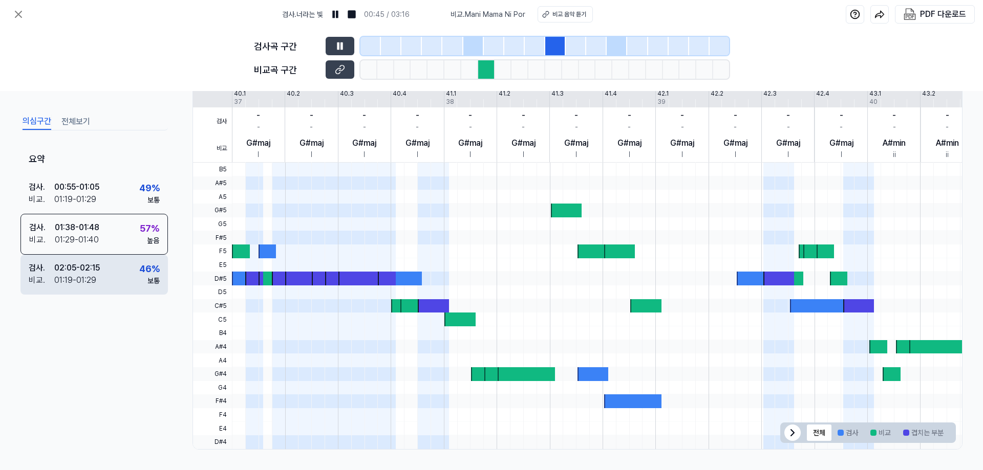
click at [122, 279] on div "검사 . 02:05 - 02:15 비교 . 01:19 - 01:29 46 % 보통" at bounding box center [93, 275] width 147 height 40
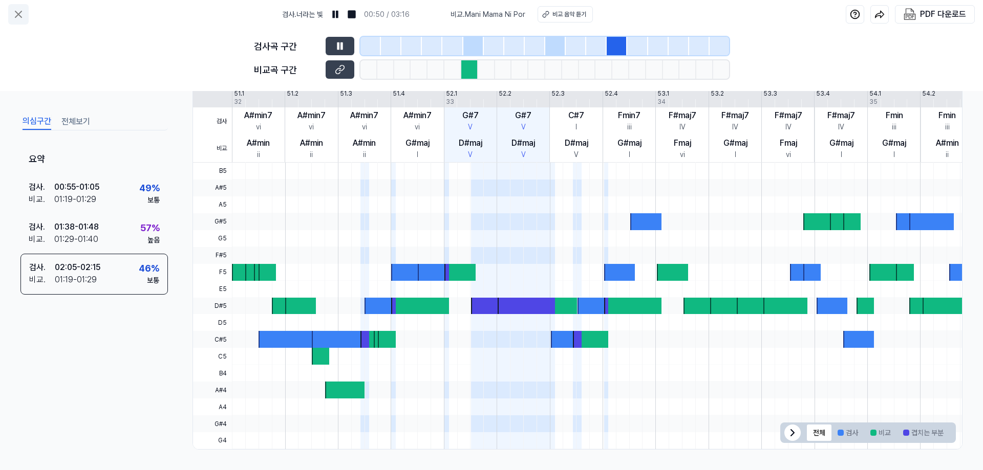
click at [17, 8] on icon at bounding box center [18, 14] width 12 height 12
